Goal: Task Accomplishment & Management: Complete application form

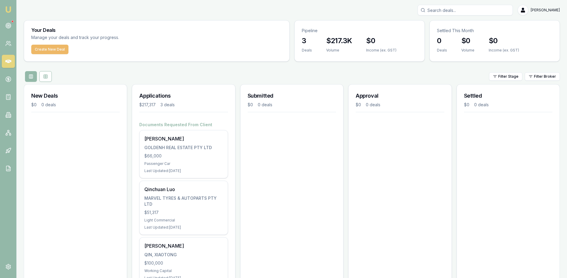
click at [49, 51] on button "Create New Deal" at bounding box center [49, 50] width 37 height 10
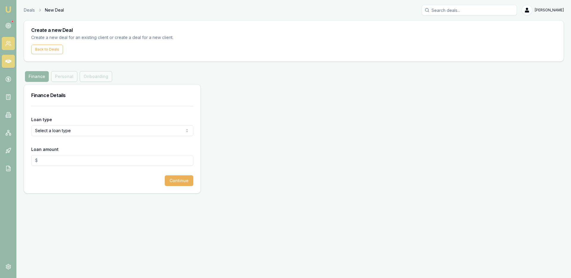
click at [12, 45] on link at bounding box center [8, 43] width 13 height 13
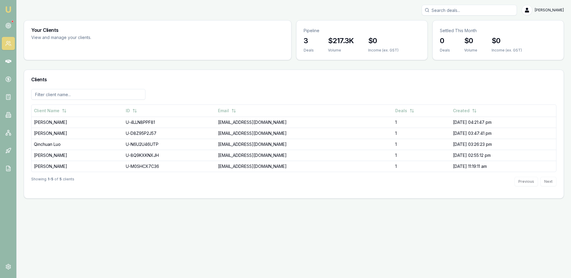
click at [45, 98] on input at bounding box center [88, 94] width 114 height 11
click at [10, 27] on icon at bounding box center [8, 26] width 6 height 6
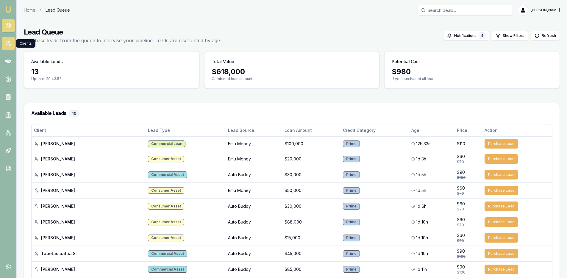
click at [9, 41] on icon at bounding box center [9, 42] width 1 height 2
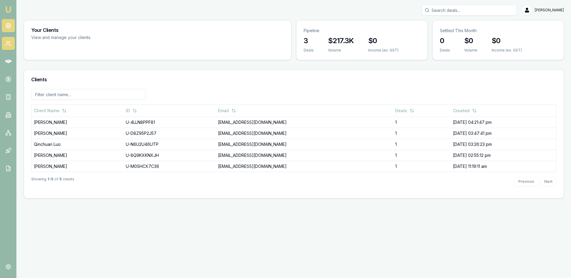
click at [10, 26] on circle at bounding box center [8, 25] width 5 height 5
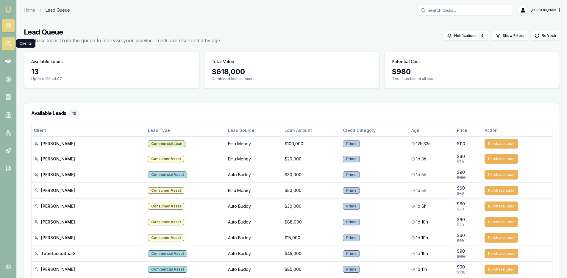
click at [13, 43] on link at bounding box center [8, 43] width 13 height 13
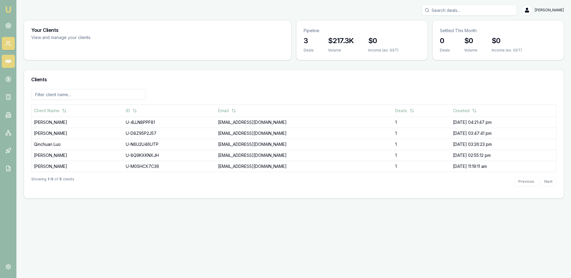
click at [9, 62] on icon at bounding box center [8, 62] width 6 height 4
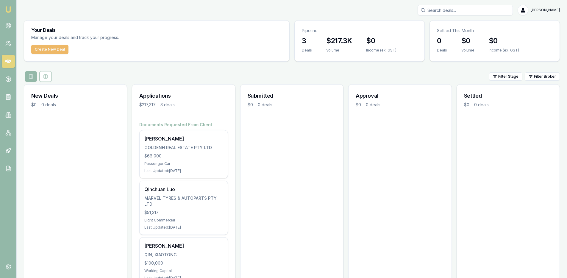
click at [43, 54] on button "Create New Deal" at bounding box center [49, 50] width 37 height 10
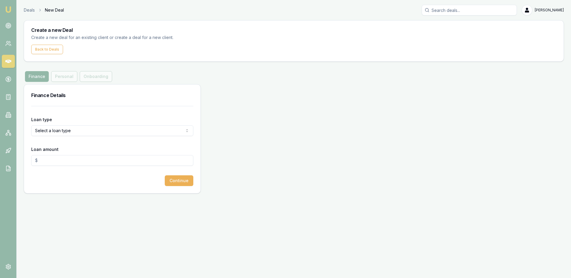
click at [96, 132] on html "Emu Broker Deals New Deal Ray Guan Toggle Menu Create a new Deal Create a new d…" at bounding box center [285, 139] width 571 height 278
select select "CONSUMER_ASSET"
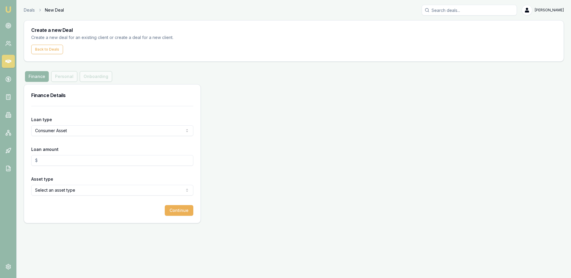
click at [76, 162] on input "Loan amount" at bounding box center [112, 160] width 162 height 11
type input "$71,500.00"
click at [60, 186] on html "Emu Broker Deals New Deal Ray Guan Toggle Menu Create a new Deal Create a new d…" at bounding box center [285, 139] width 571 height 278
click at [175, 206] on button "Continue" at bounding box center [179, 210] width 29 height 11
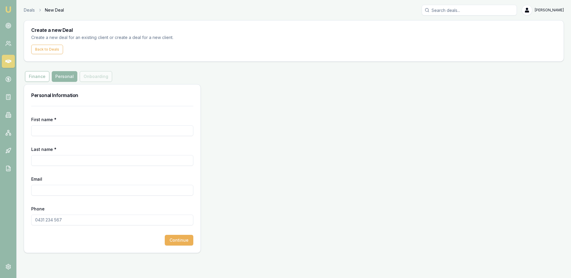
click at [100, 131] on input "First name *" at bounding box center [112, 130] width 162 height 11
type input "William"
type input "Diss"
click at [51, 192] on input "Email" at bounding box center [112, 190] width 162 height 11
type input "[EMAIL_ADDRESS][DOMAIN_NAME]"
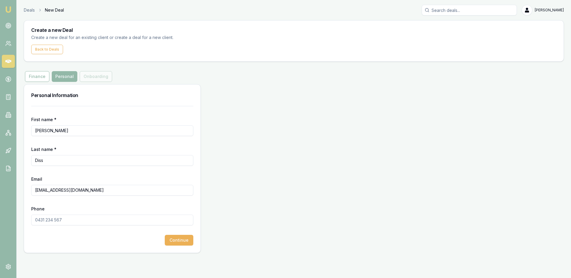
click at [47, 219] on input "Phone" at bounding box center [112, 220] width 162 height 11
type input "0419 381 165"
click at [177, 236] on button "Continue" at bounding box center [179, 240] width 29 height 11
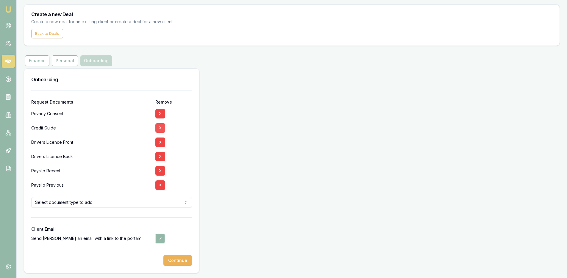
click at [160, 130] on button "X" at bounding box center [160, 128] width 10 height 10
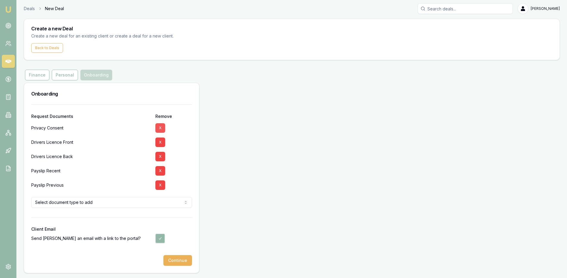
scroll to position [1, 0]
click at [161, 144] on button "X" at bounding box center [160, 143] width 10 height 10
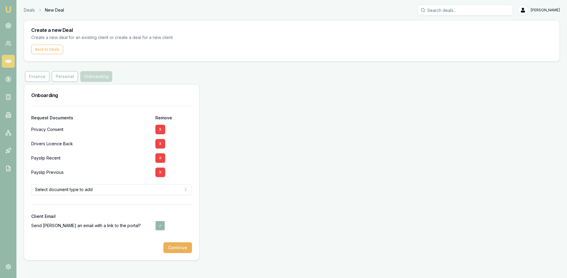
scroll to position [0, 0]
click at [161, 150] on div "X" at bounding box center [174, 144] width 37 height 14
click at [158, 146] on button "X" at bounding box center [161, 144] width 10 height 10
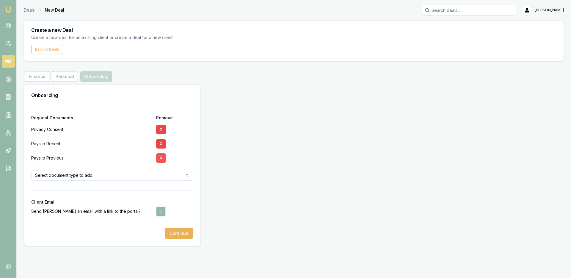
click at [159, 154] on button "X" at bounding box center [161, 158] width 10 height 10
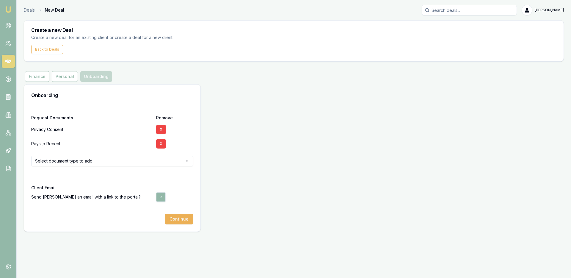
click at [160, 144] on button "X" at bounding box center [161, 144] width 10 height 10
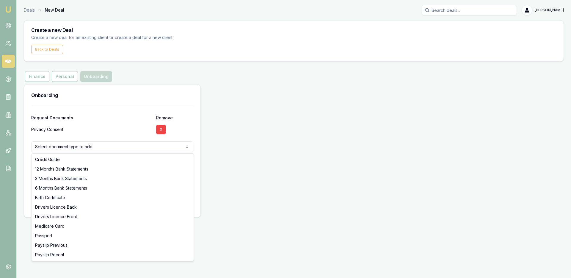
click at [154, 148] on html "Emu Broker Deals New Deal Ray Guan Toggle Menu Create a new Deal Create a new d…" at bounding box center [285, 139] width 571 height 278
click at [112, 148] on html "Emu Broker Deals New Deal Ray Guan Toggle Menu Create a new Deal Create a new d…" at bounding box center [285, 139] width 571 height 278
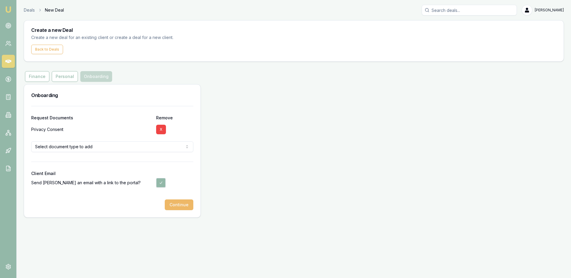
click at [179, 202] on button "Continue" at bounding box center [179, 204] width 29 height 11
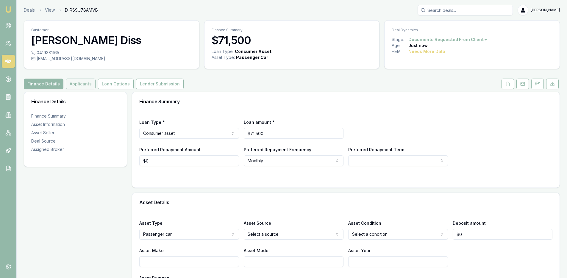
click at [88, 85] on button "Applicants" at bounding box center [81, 84] width 30 height 11
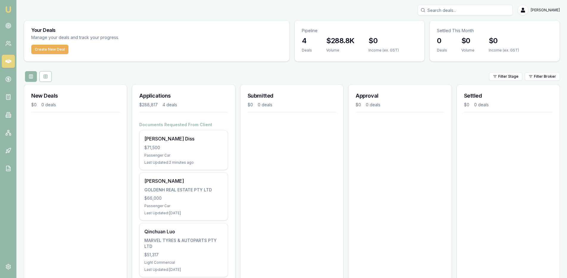
click at [10, 61] on icon at bounding box center [8, 62] width 6 height 4
click at [12, 41] on link at bounding box center [8, 43] width 13 height 13
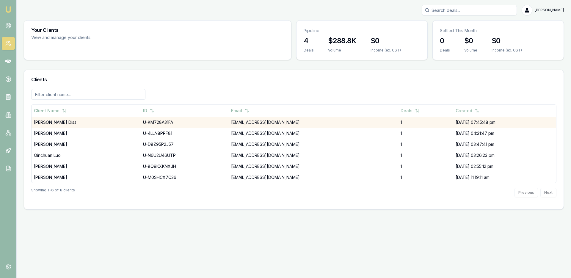
click at [229, 121] on td "[EMAIL_ADDRESS][DOMAIN_NAME]" at bounding box center [314, 122] width 170 height 11
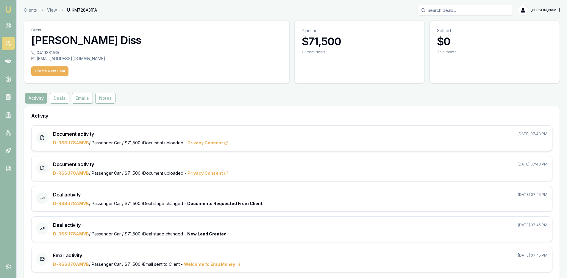
click at [197, 142] on span "Privacy Consent" at bounding box center [208, 143] width 41 height 6
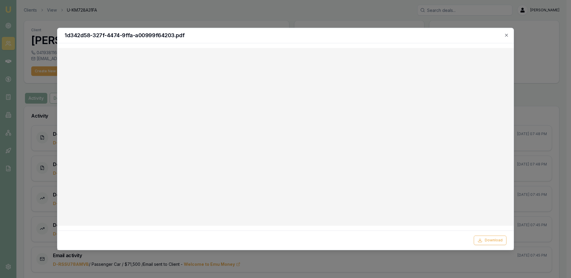
click at [508, 35] on icon "button" at bounding box center [506, 35] width 5 height 5
